Goal: Transaction & Acquisition: Purchase product/service

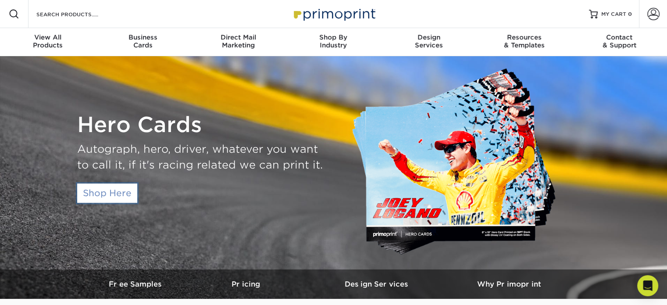
click at [120, 191] on link "Shop Here" at bounding box center [107, 192] width 60 height 19
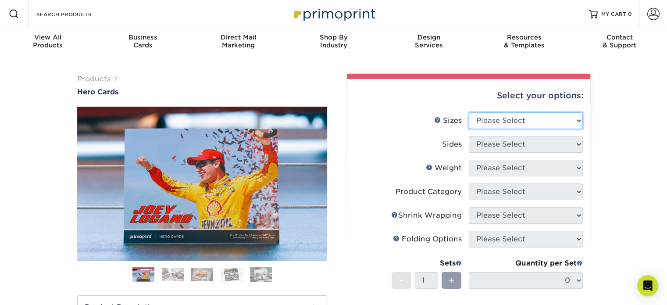
click at [527, 118] on select "Please Select 1.5" x 7" 4" x 6" 5" x 7" 6" x 8" 6" x 8.5" 6" x 9" 7" x 8.5" 7.5…" at bounding box center [525, 120] width 114 height 17
click at [468, 112] on select "Please Select 1.5" x 7" 4" x 6" 5" x 7" 6" x 8" 6" x 8.5" 6" x 9" 7" x 8.5" 7.5…" at bounding box center [525, 120] width 114 height 17
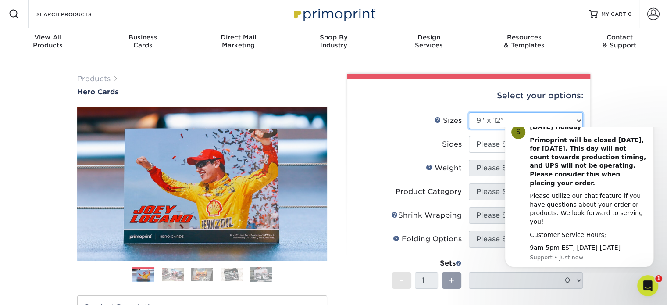
click at [511, 117] on select "Please Select 1.5" x 7" 4" x 6" 5" x 7" 6" x 8" 6" x 8.5" 6" x 9" 7" x 8.5" 7.5…" at bounding box center [525, 120] width 114 height 17
select select "1.50x7.00"
click at [468, 112] on select "Please Select 1.5" x 7" 4" x 6" 5" x 7" 6" x 8" 6" x 8.5" 6" x 9" 7" x 8.5" 7.5…" at bounding box center [525, 120] width 114 height 17
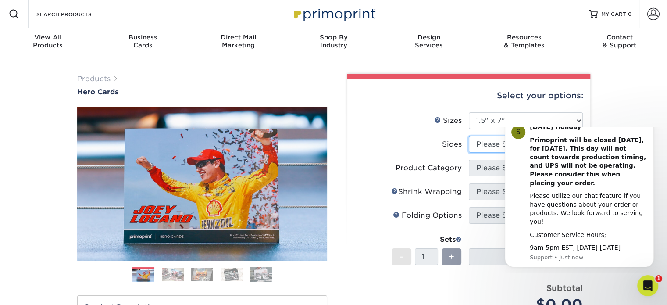
click at [491, 147] on select "Please Select Print Both Sides Print Front Only" at bounding box center [525, 144] width 114 height 17
select select "13abbda7-1d64-4f25-8bb2-c179b224825d"
click at [468, 136] on select "Please Select Print Both Sides Print Front Only" at bounding box center [525, 144] width 114 height 17
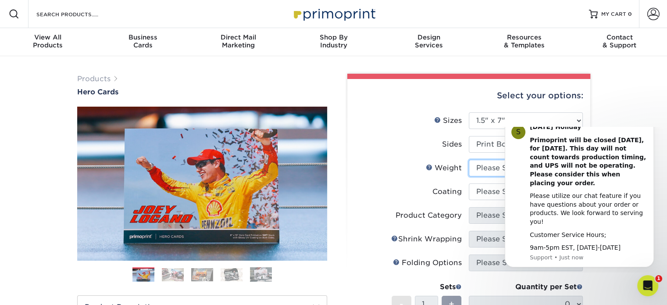
click at [494, 170] on select "Please Select 16PT 14PT" at bounding box center [525, 168] width 114 height 17
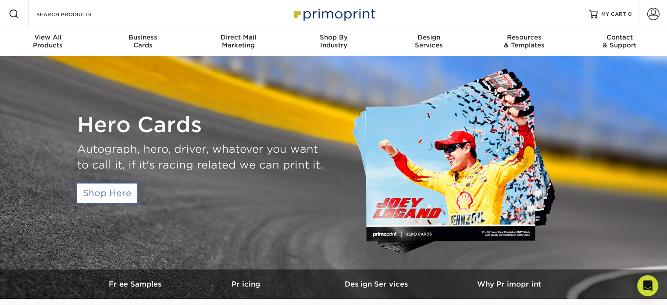
click at [121, 191] on link "Shop Here" at bounding box center [107, 192] width 60 height 19
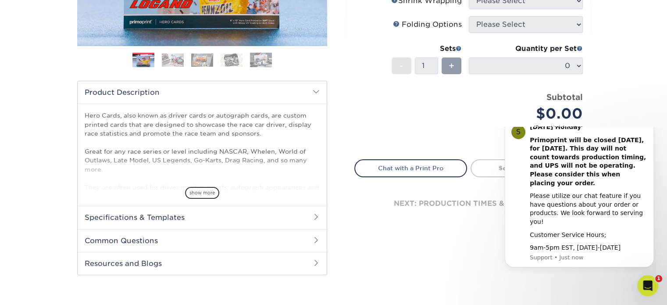
scroll to position [37, 0]
